Goal: Communication & Community: Answer question/provide support

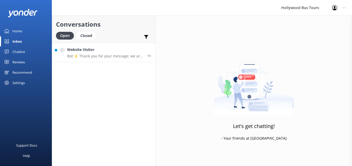
click at [95, 52] on h4 "Website Visitor" at bounding box center [105, 50] width 76 height 6
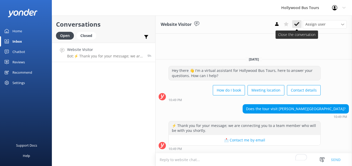
click at [297, 21] on button at bounding box center [296, 24] width 9 height 8
